Goal: Information Seeking & Learning: Compare options

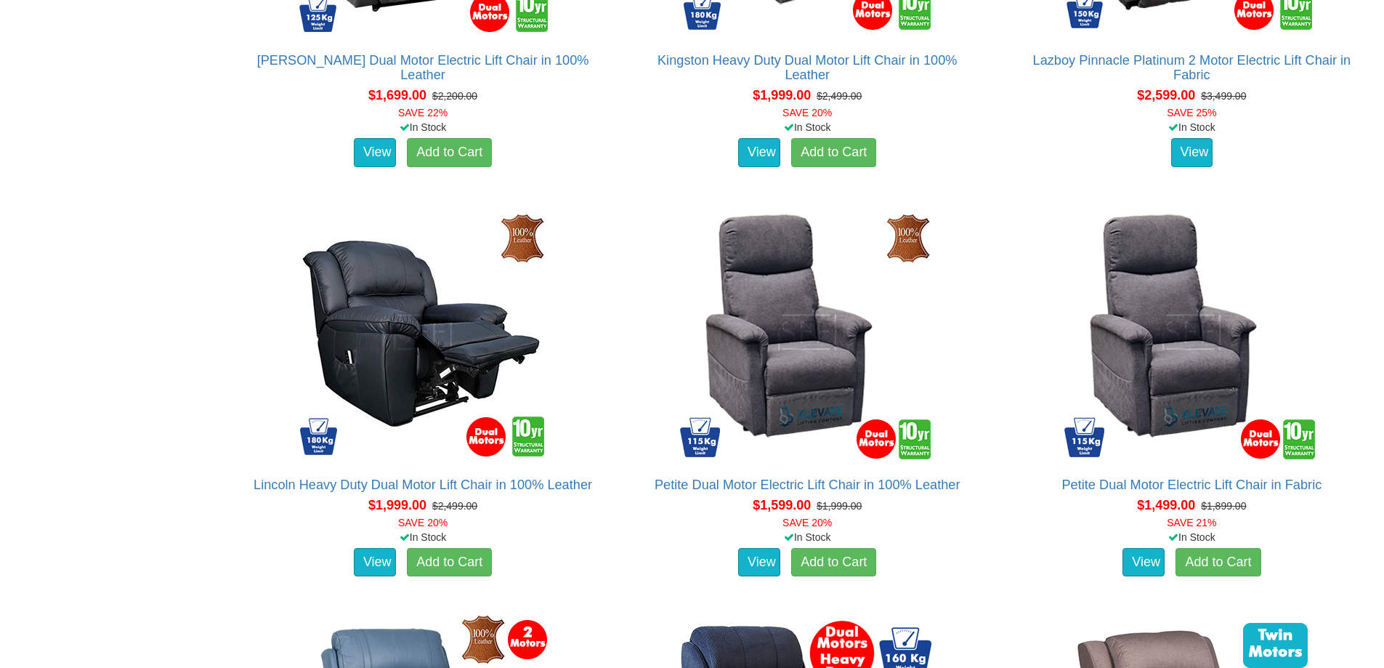
scroll to position [1017, 0]
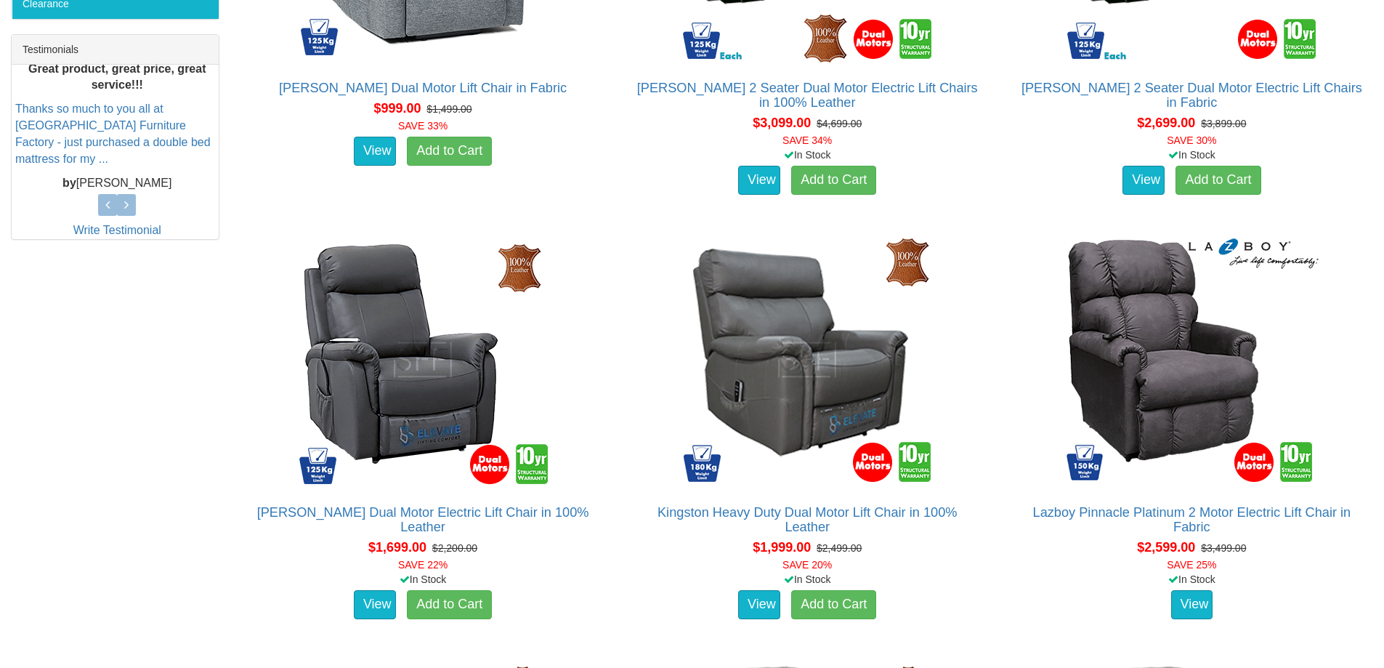
scroll to position [581, 0]
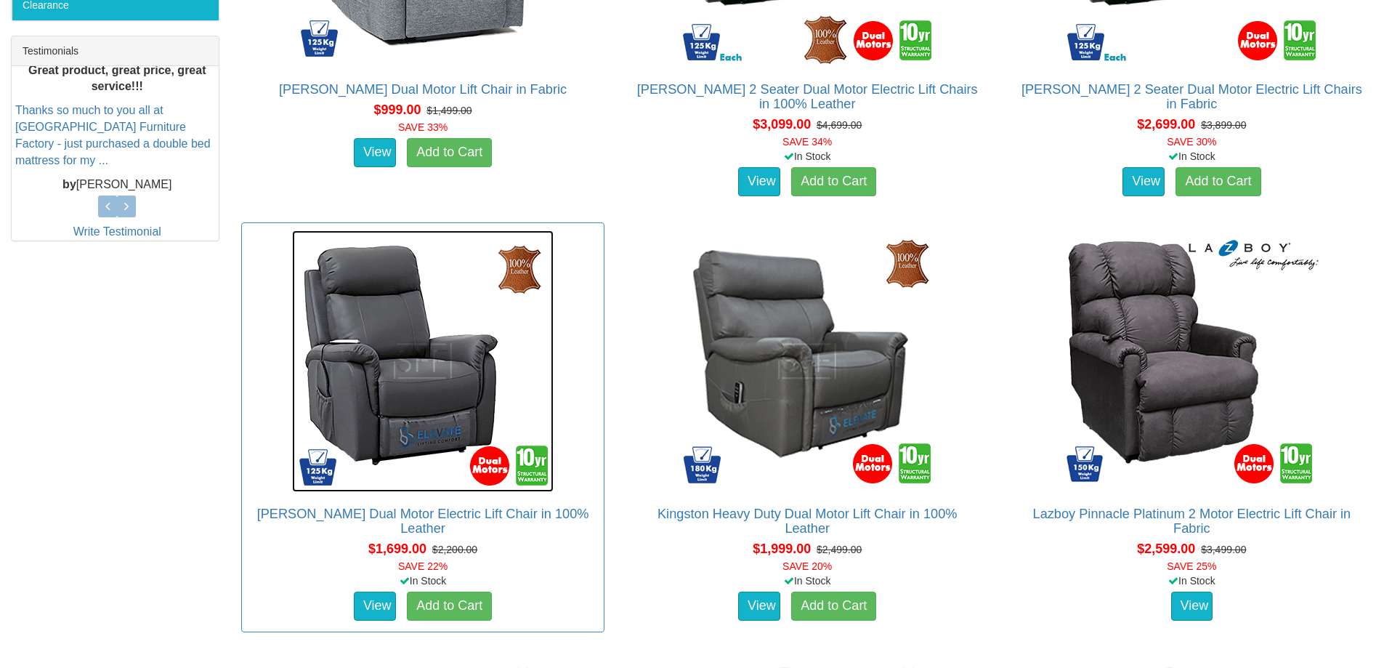
click at [554, 365] on img at bounding box center [423, 361] width 262 height 262
